Goal: Task Accomplishment & Management: Manage account settings

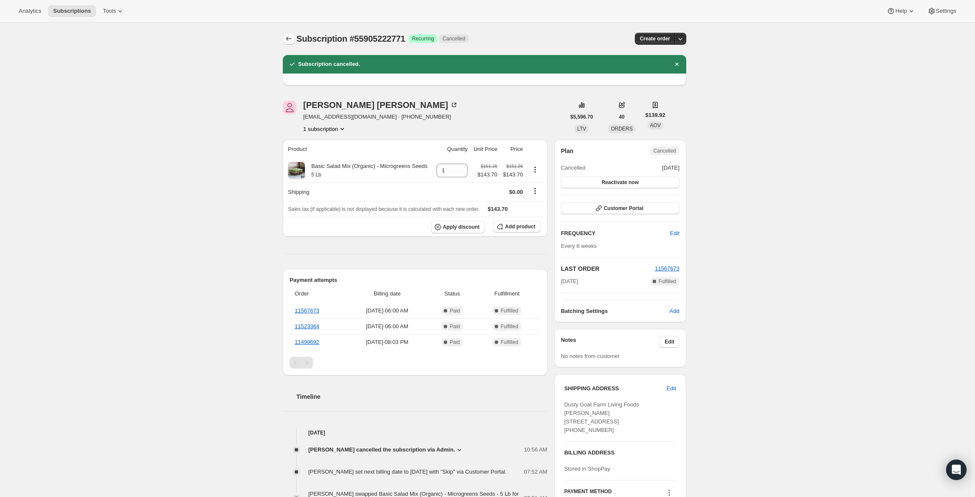
click at [293, 40] on icon "Subscriptions" at bounding box center [289, 38] width 8 height 8
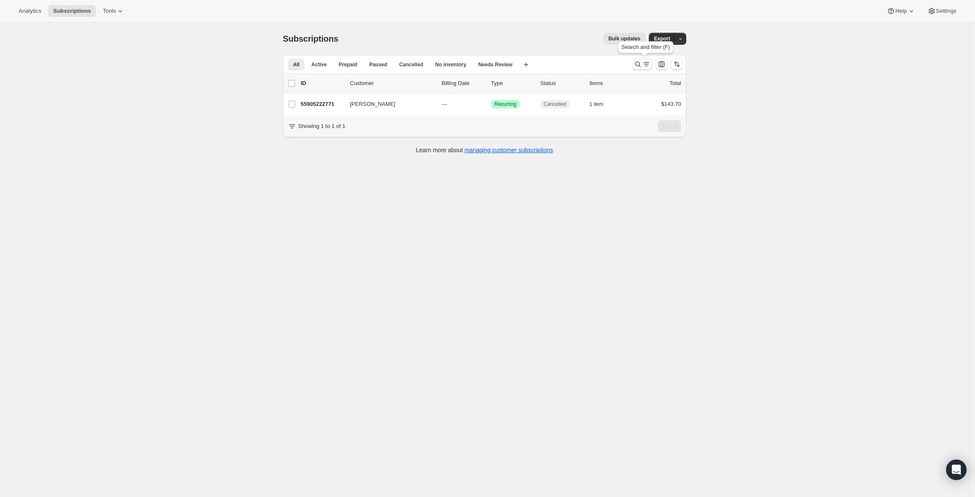
click at [648, 65] on icon "Search and filter results" at bounding box center [646, 64] width 8 height 8
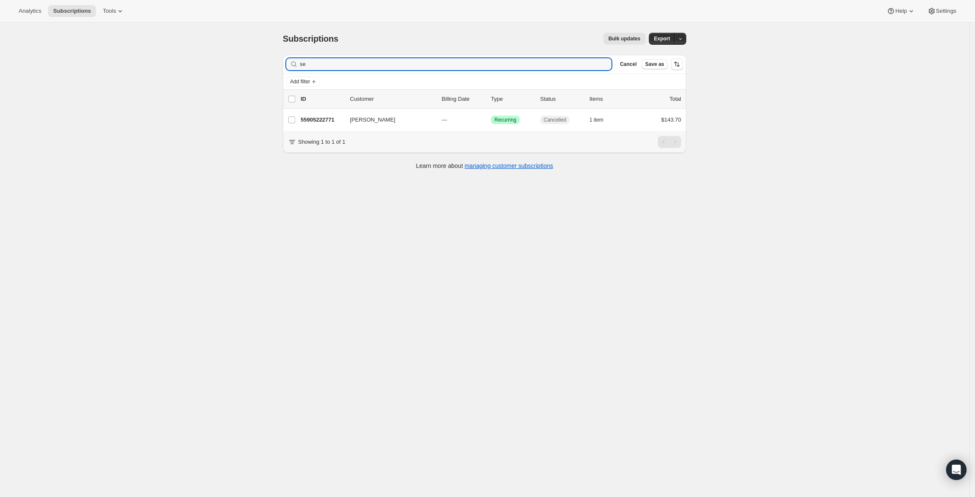
type input "s"
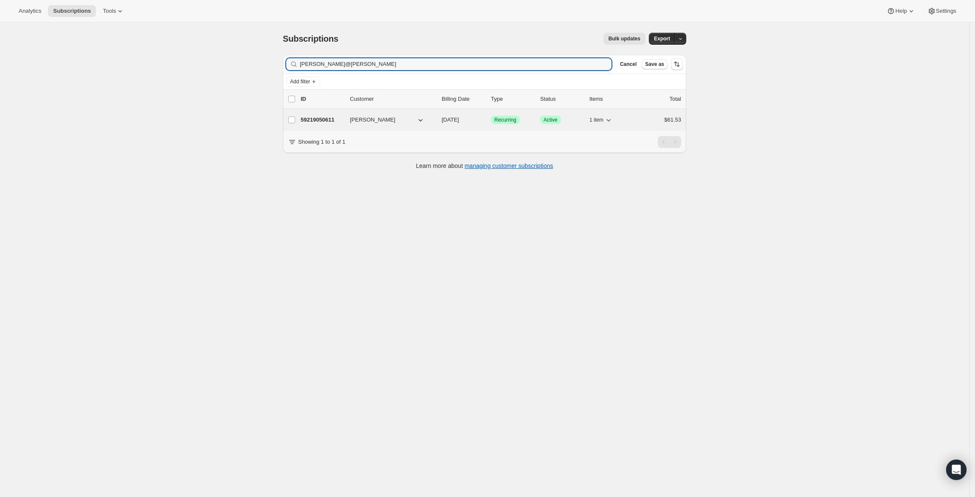
type input "[PERSON_NAME]@[PERSON_NAME]"
click at [314, 119] on p "59219050611" at bounding box center [322, 120] width 42 height 8
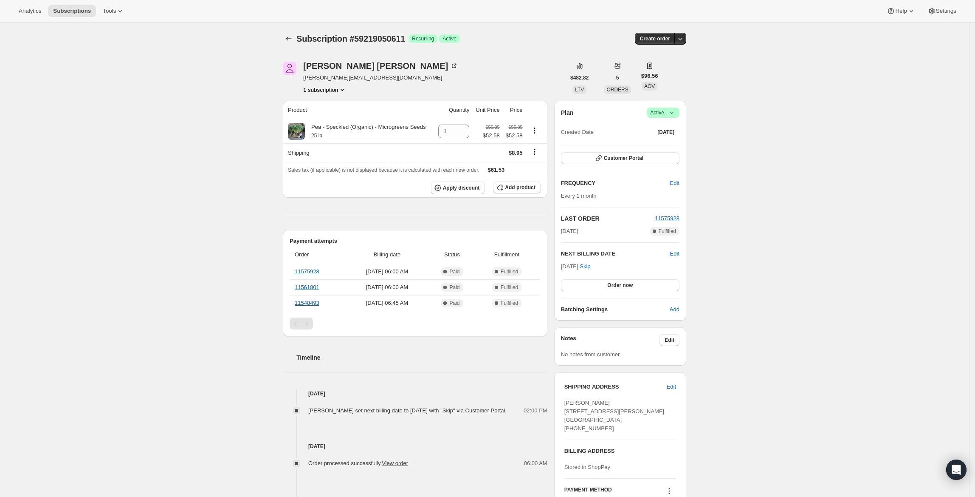
click at [674, 109] on icon at bounding box center [672, 112] width 8 height 8
click at [675, 141] on span "Cancel subscription" at bounding box center [667, 144] width 48 height 6
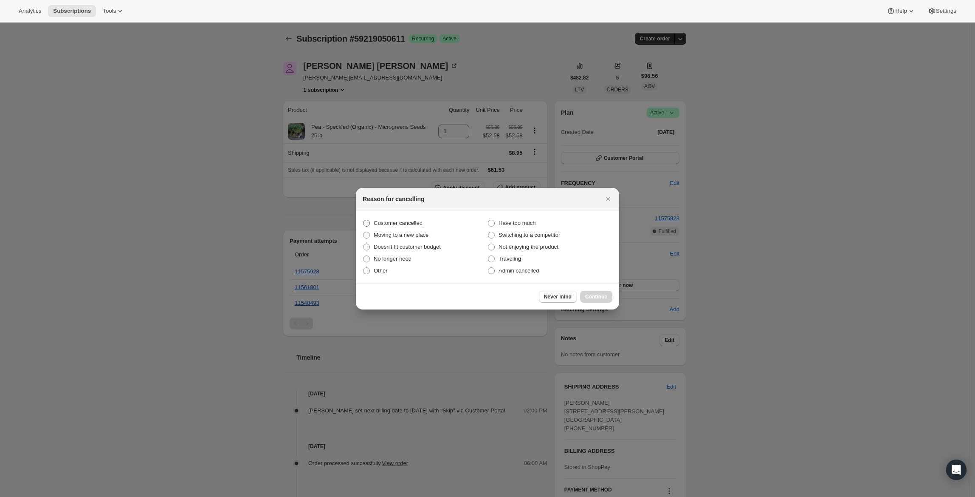
click at [389, 220] on span "Customer cancelled" at bounding box center [398, 223] width 49 height 6
click at [364, 220] on input "Customer cancelled" at bounding box center [363, 220] width 0 height 0
radio input "true"
click at [598, 295] on span "Continue" at bounding box center [596, 296] width 22 height 7
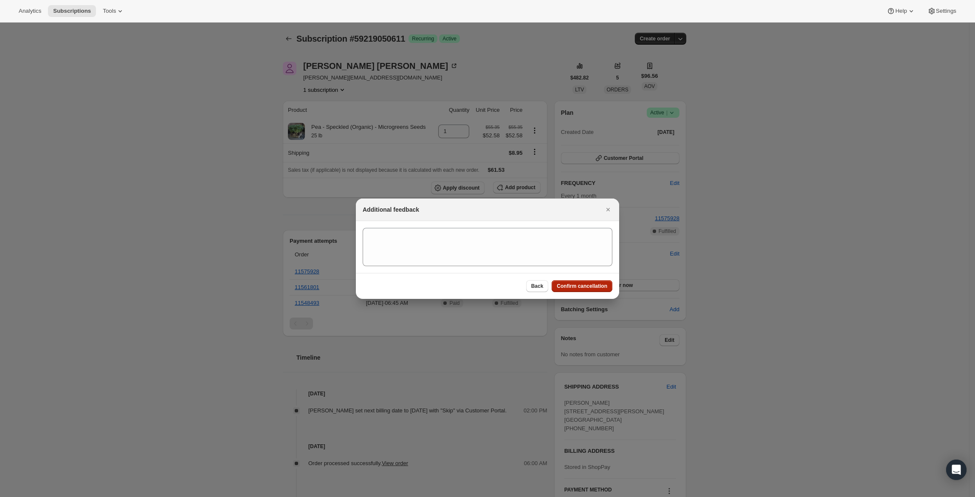
click at [597, 285] on span "Confirm cancellation" at bounding box center [582, 286] width 51 height 7
